Goal: Obtain resource: Download file/media

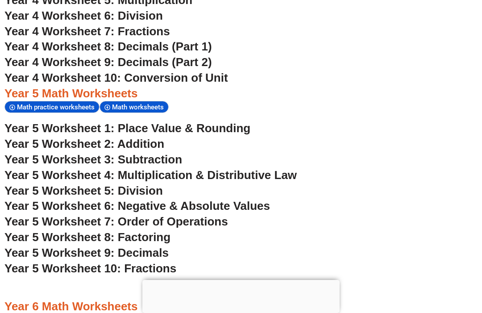
scroll to position [1618, 0]
click at [91, 184] on span "Year 5 Worksheet 5: Division" at bounding box center [83, 190] width 158 height 13
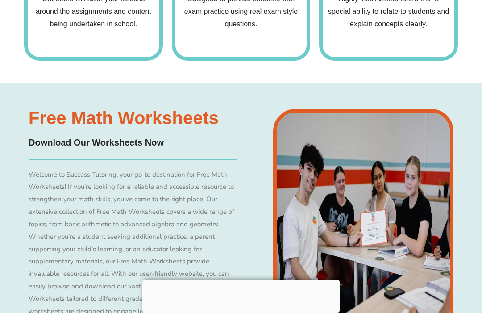
scroll to position [1633, 0]
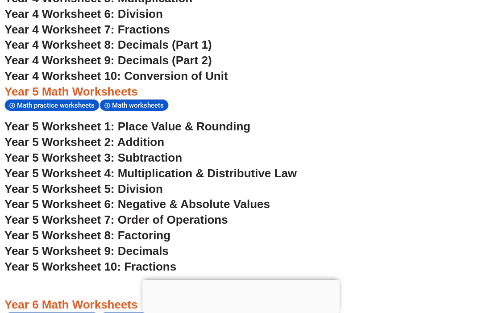
scroll to position [1618, 0]
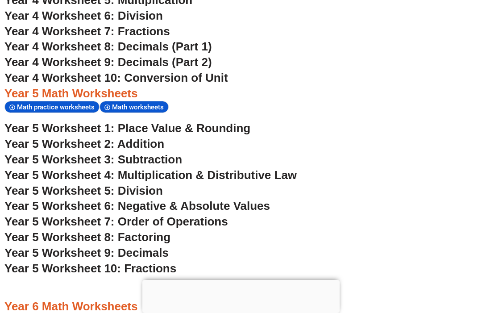
click at [160, 246] on span "Year 5 Worksheet 9: Decimals" at bounding box center [86, 252] width 164 height 13
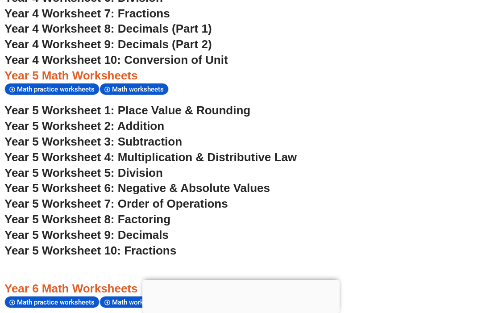
scroll to position [1635, 0]
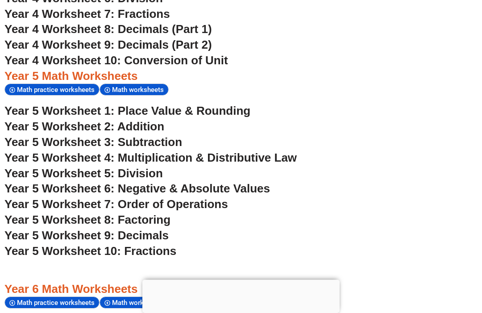
click at [179, 198] on span "Year 5 Worksheet 7: Order of Operations" at bounding box center [116, 204] width 224 height 13
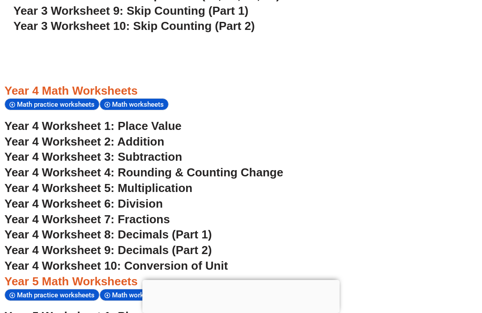
scroll to position [1431, 0]
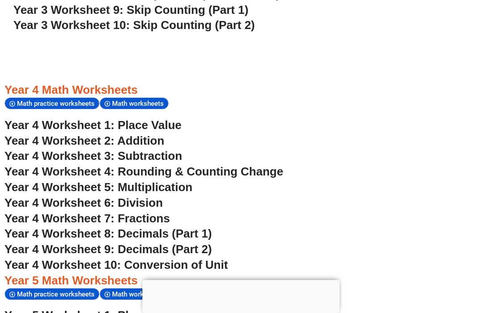
click at [155, 180] on span "Year 4 Worksheet 5: Multiplication" at bounding box center [98, 186] width 188 height 13
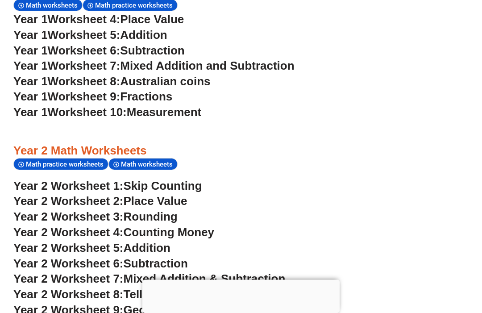
scroll to position [921, 0]
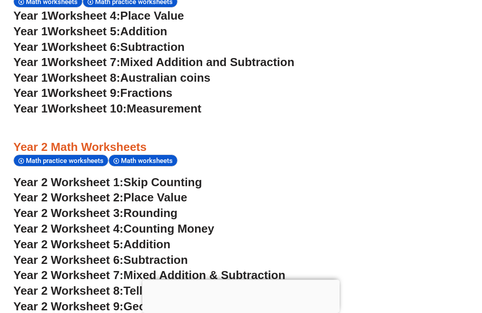
click at [192, 176] on span "Skip Counting" at bounding box center [163, 182] width 79 height 13
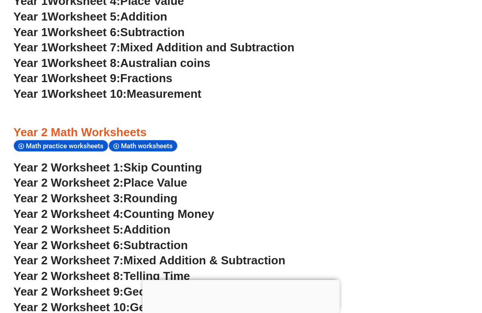
click at [181, 207] on span "Counting Money" at bounding box center [169, 213] width 91 height 13
click at [164, 223] on span "Addition" at bounding box center [147, 229] width 47 height 13
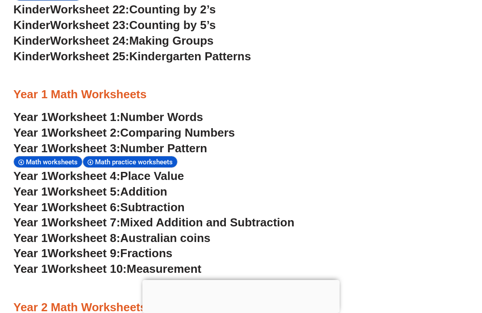
scroll to position [759, 0]
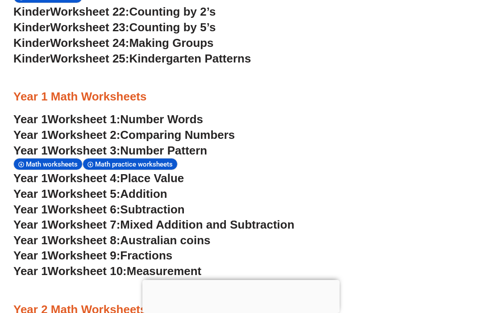
click at [195, 112] on span "Number Words" at bounding box center [161, 118] width 83 height 13
click at [179, 218] on span "Mixed Addition and Subtraction" at bounding box center [207, 224] width 174 height 13
click at [167, 187] on span "Addition" at bounding box center [143, 193] width 47 height 13
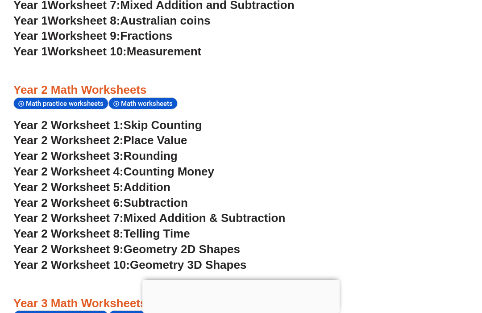
scroll to position [1000, 0]
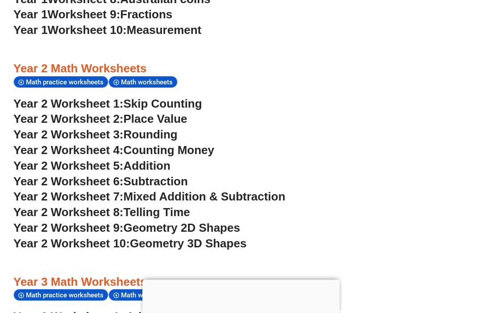
click at [156, 159] on span "Addition" at bounding box center [147, 165] width 47 height 13
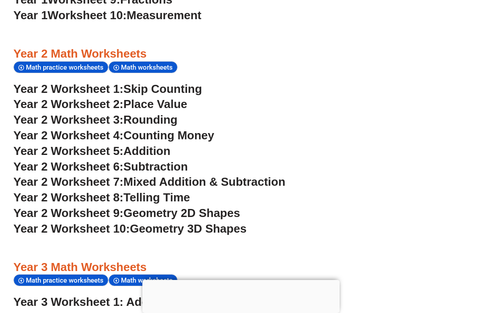
click at [188, 160] on span "Subtraction" at bounding box center [156, 166] width 64 height 13
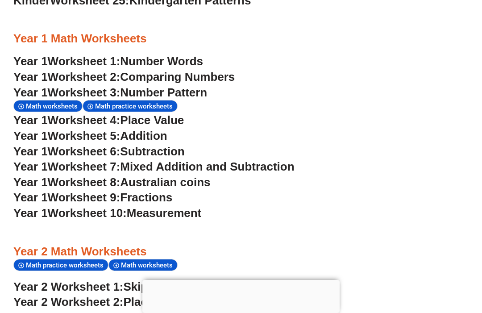
scroll to position [817, 0]
click at [216, 160] on span "Mixed Addition and Subtraction" at bounding box center [207, 166] width 174 height 13
click at [174, 145] on span "Subtraction" at bounding box center [152, 151] width 64 height 13
click at [196, 206] on span "Measurement" at bounding box center [164, 212] width 75 height 13
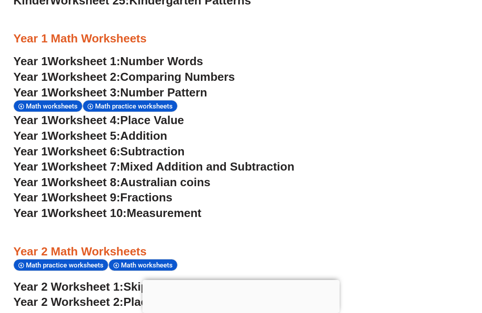
scroll to position [1060, 0]
